Goal: Communication & Community: Answer question/provide support

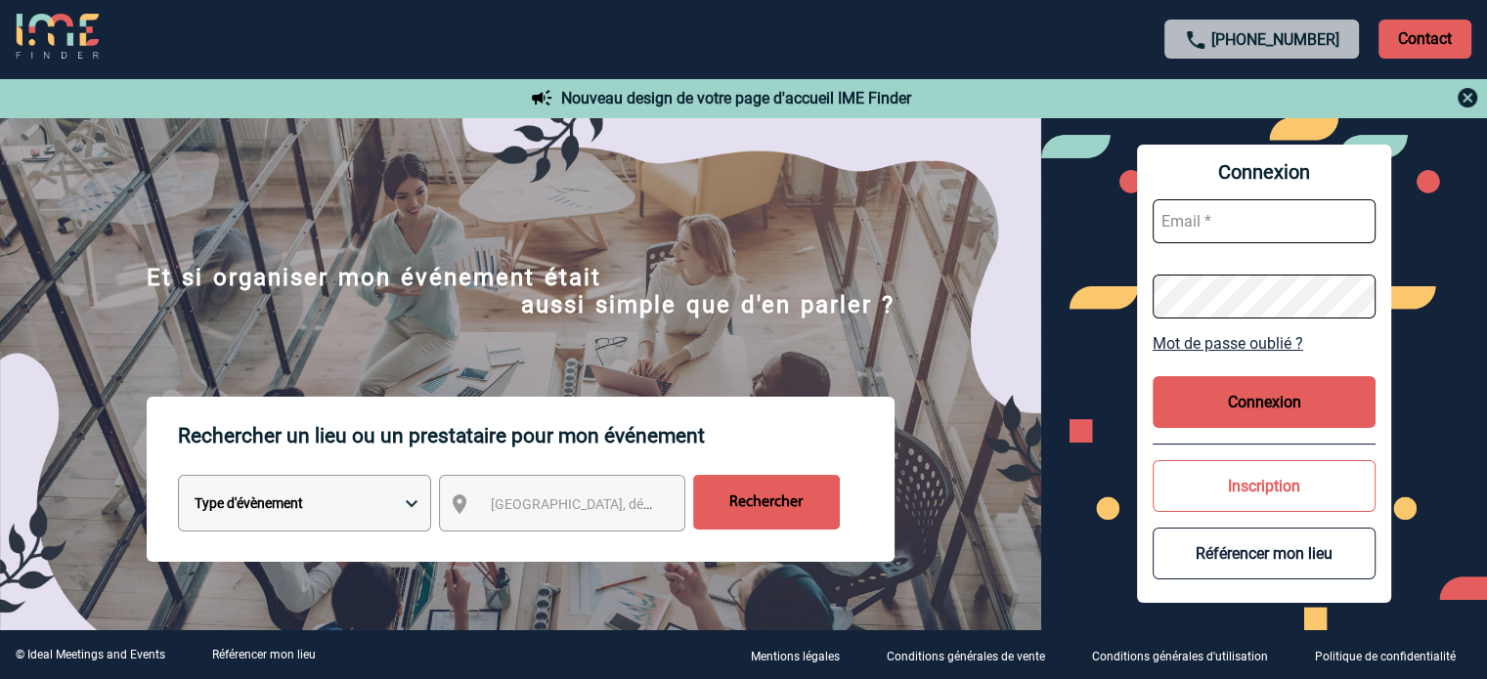
type input "[EMAIL_ADDRESS][DOMAIN_NAME]"
click at [1222, 396] on button "Connexion" at bounding box center [1263, 402] width 223 height 52
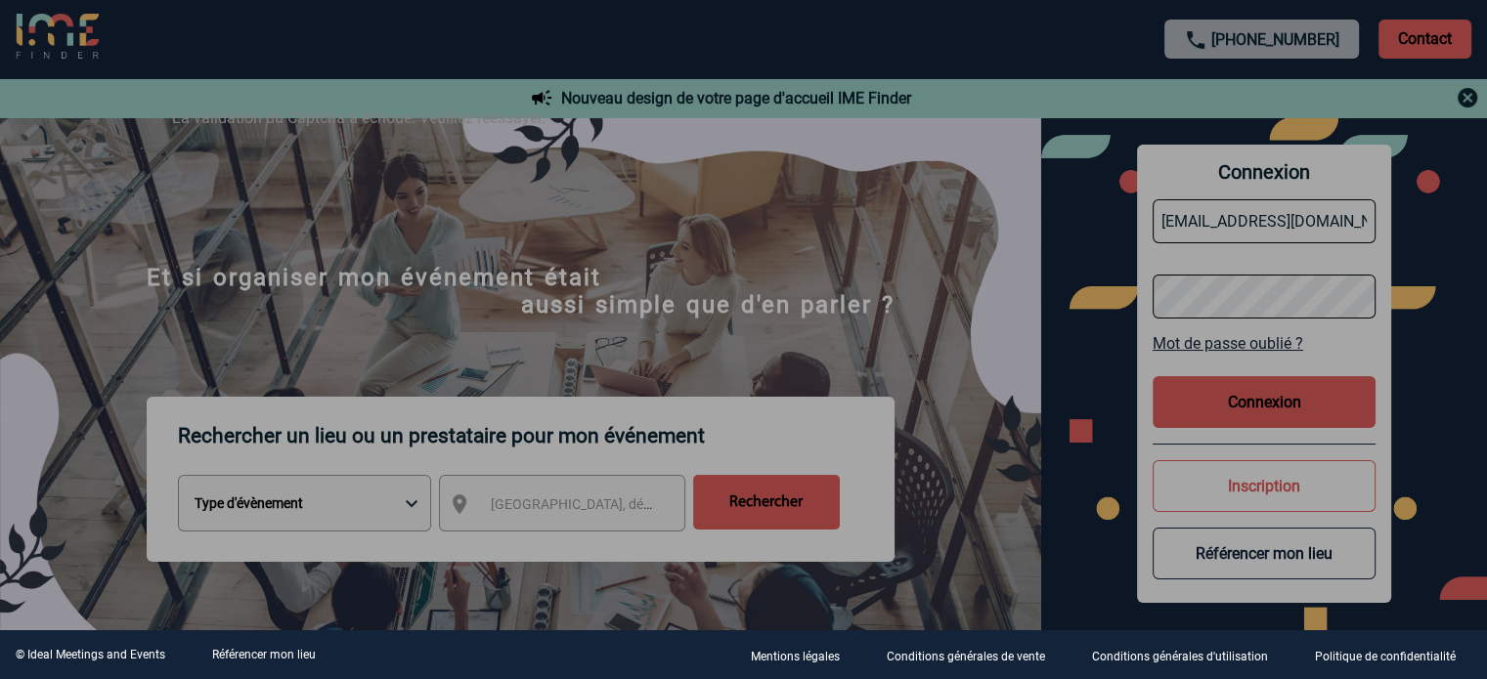
click at [1211, 421] on div at bounding box center [743, 339] width 1487 height 679
click at [1151, 389] on div at bounding box center [743, 339] width 1487 height 679
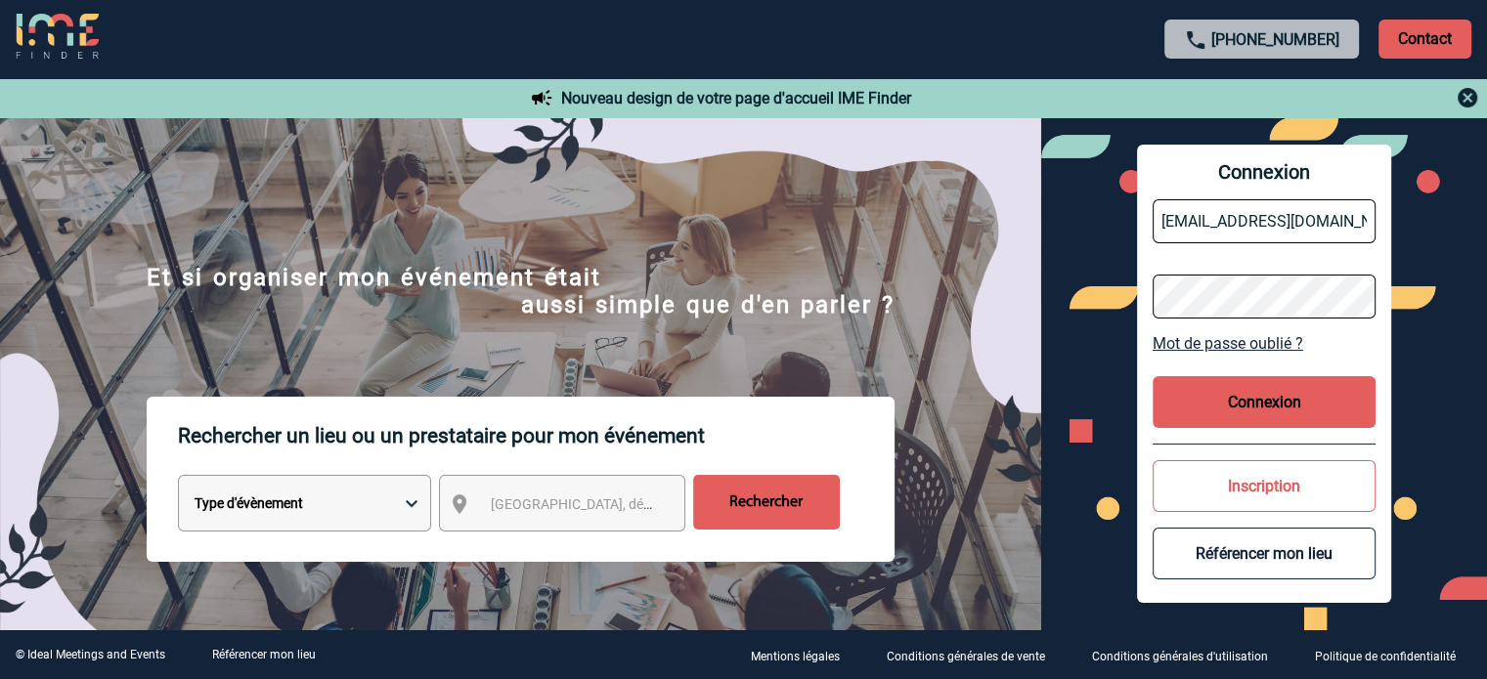
click at [1145, 390] on div "Connexion [EMAIL_ADDRESS][DOMAIN_NAME] Mot de passe oublié ? Connexion Inscript…" at bounding box center [1264, 374] width 254 height 458
click at [1169, 398] on button "Connexion" at bounding box center [1263, 402] width 223 height 52
click at [1236, 400] on button "Connexion" at bounding box center [1263, 402] width 223 height 52
click at [968, 413] on div "Rechercher un lieu ou un prestataire pour mon événement Type d'évènement Sémina…" at bounding box center [520, 567] width 1041 height 341
click at [1239, 413] on button "Connexion" at bounding box center [1263, 402] width 223 height 52
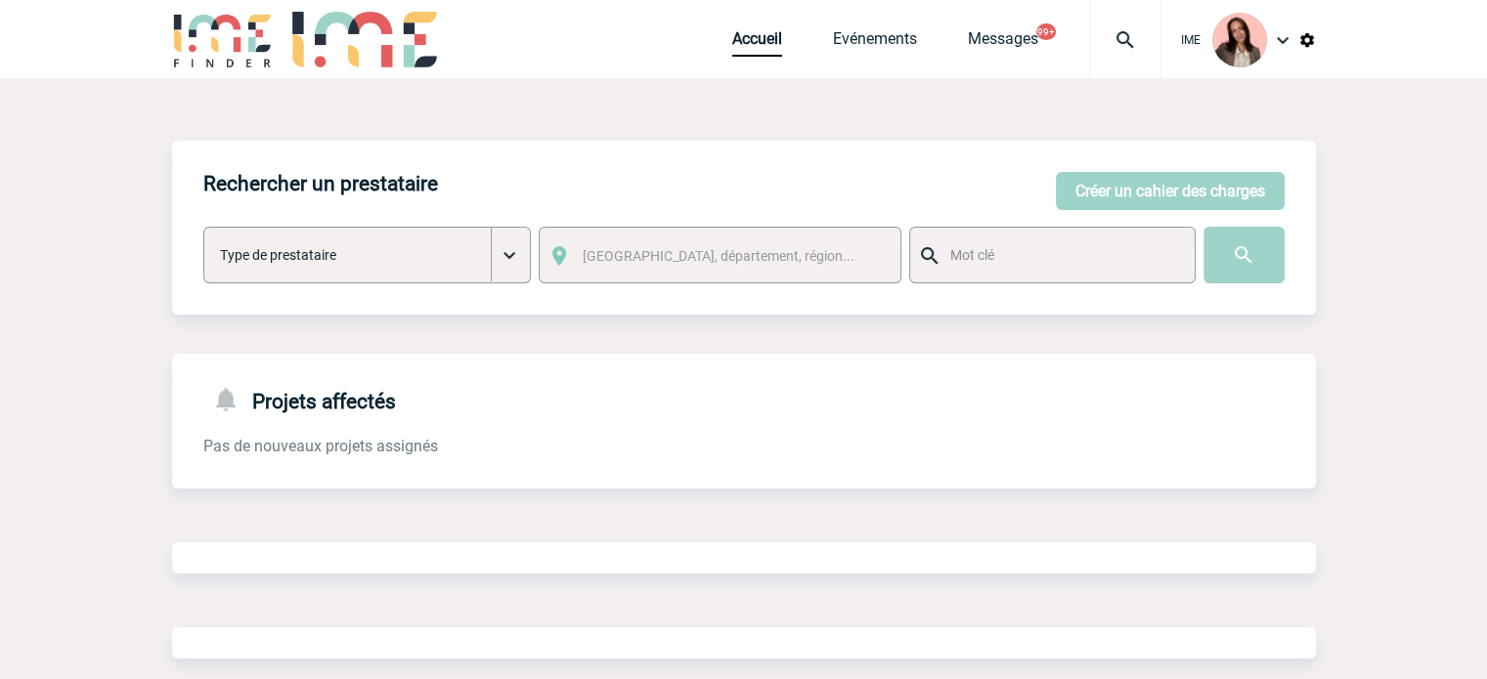
click at [1118, 34] on img at bounding box center [1125, 39] width 70 height 23
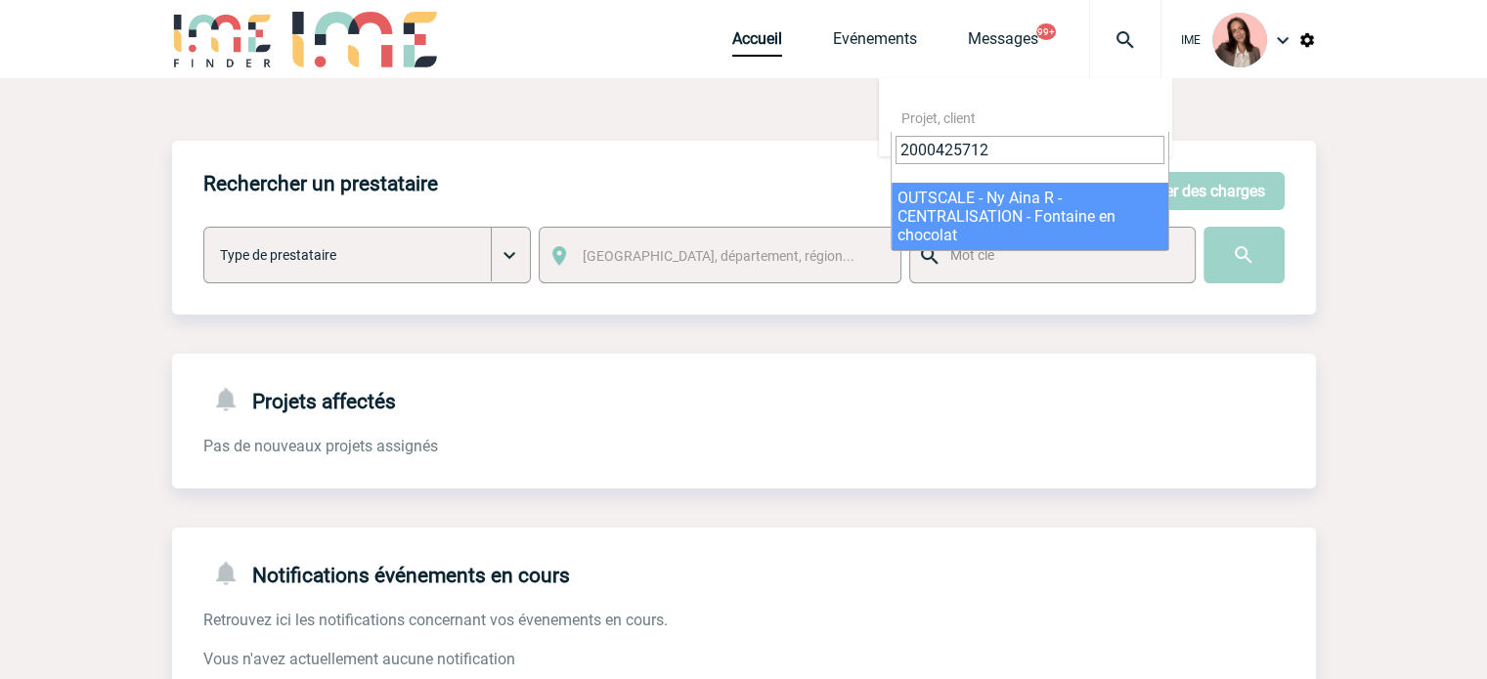
type input "2000425712"
select select "25213"
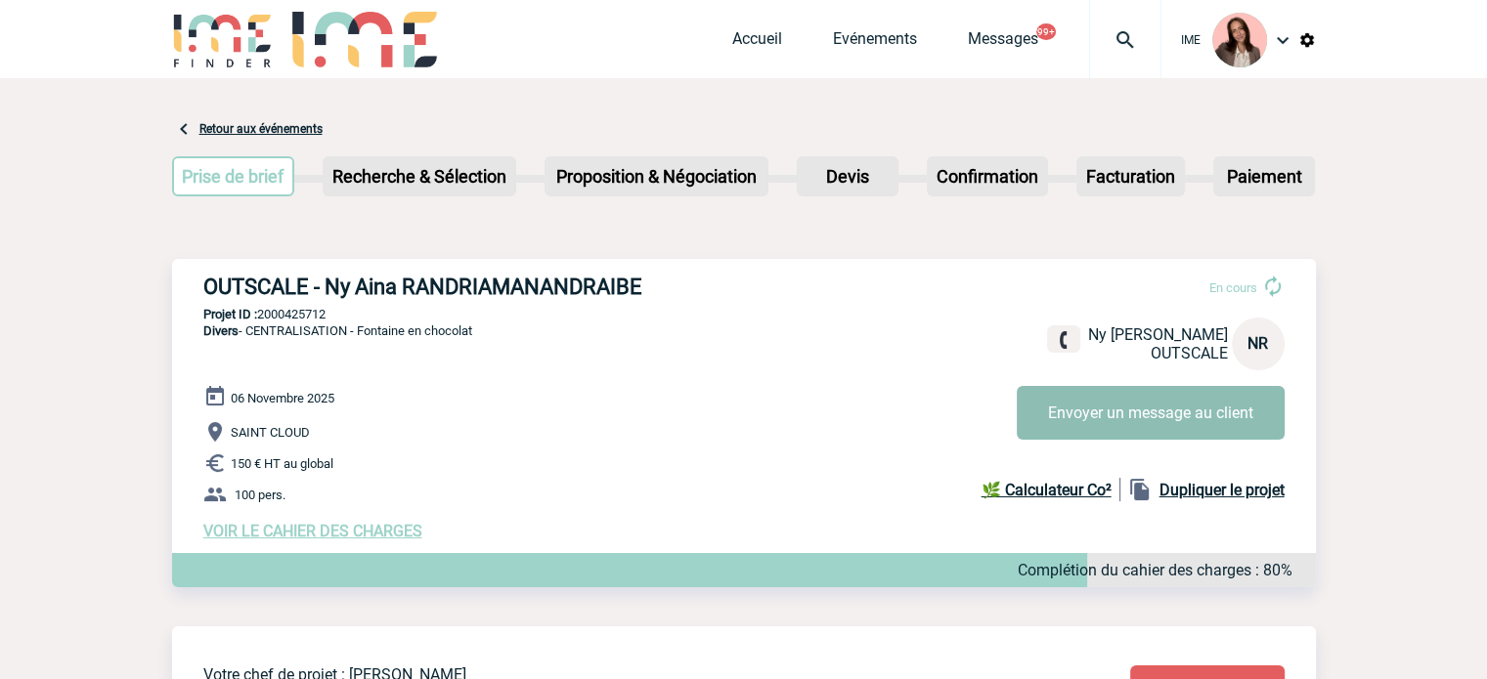
click at [1122, 400] on button "Envoyer un message au client" at bounding box center [1151, 413] width 268 height 54
